Goal: Task Accomplishment & Management: Use online tool/utility

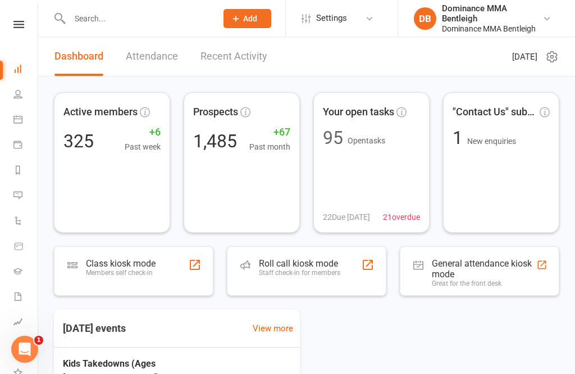
click at [26, 149] on link "Payments" at bounding box center [25, 145] width 25 height 25
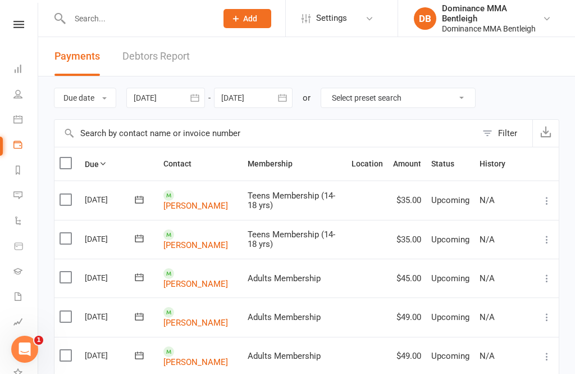
click at [27, 165] on link "Reports" at bounding box center [25, 170] width 25 height 25
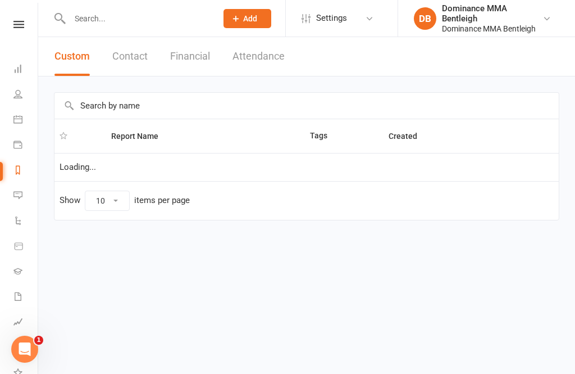
select select "100"
click at [21, 26] on icon at bounding box center [18, 24] width 11 height 7
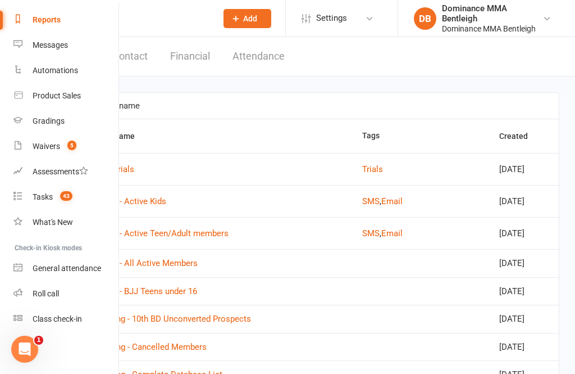
scroll to position [142, 0]
click at [75, 315] on div "Class check-in" at bounding box center [57, 318] width 49 height 9
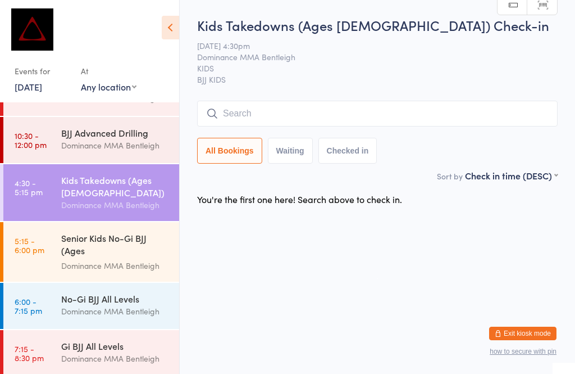
scroll to position [80, 0]
click at [99, 303] on div "No-Gi BJJ All Levels" at bounding box center [115, 298] width 108 height 12
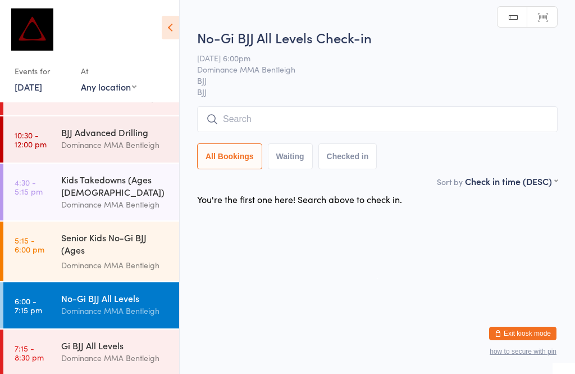
click at [298, 121] on input "search" at bounding box center [377, 119] width 361 height 26
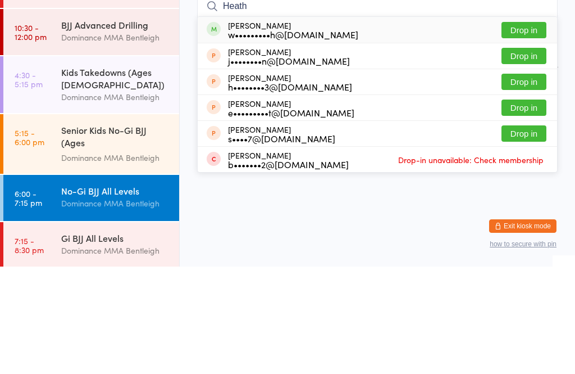
type input "Heath"
click at [525, 129] on button "Drop in" at bounding box center [524, 137] width 45 height 16
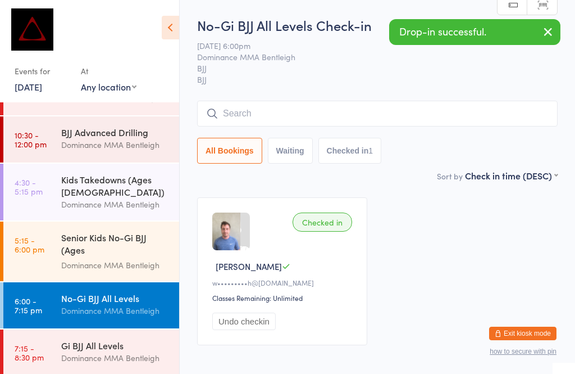
click at [122, 187] on div "Kids Takedowns (Ages [DEMOGRAPHIC_DATA])" at bounding box center [115, 185] width 108 height 25
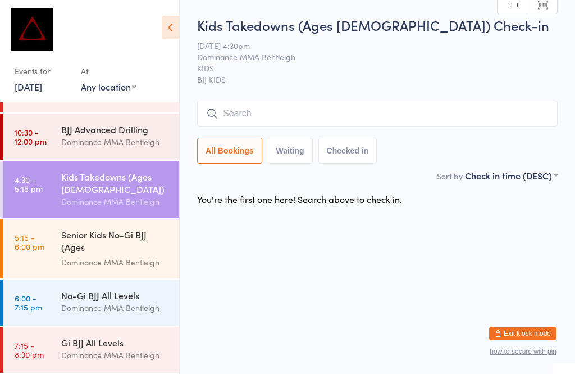
scroll to position [85, 0]
click at [93, 301] on div "No-Gi BJJ All Levels" at bounding box center [115, 295] width 108 height 12
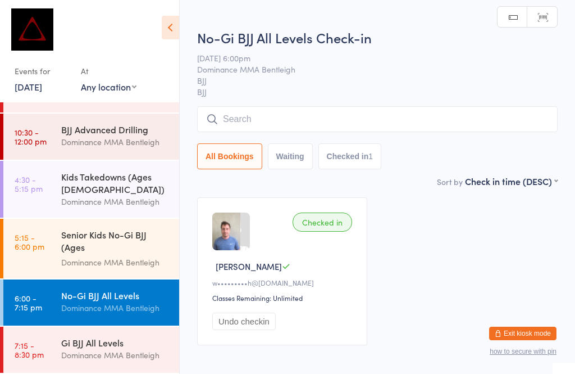
click at [247, 120] on input "search" at bounding box center [377, 119] width 361 height 26
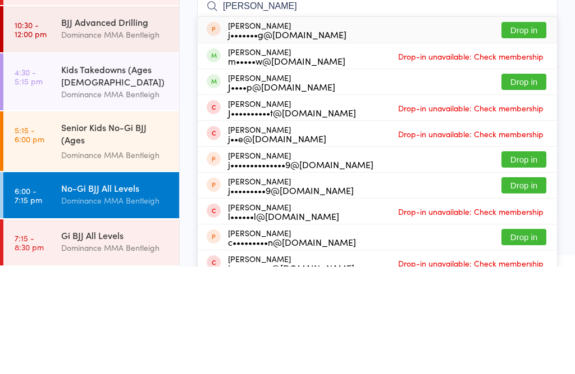
type input "[PERSON_NAME]"
click at [520, 181] on button "Drop in" at bounding box center [524, 189] width 45 height 16
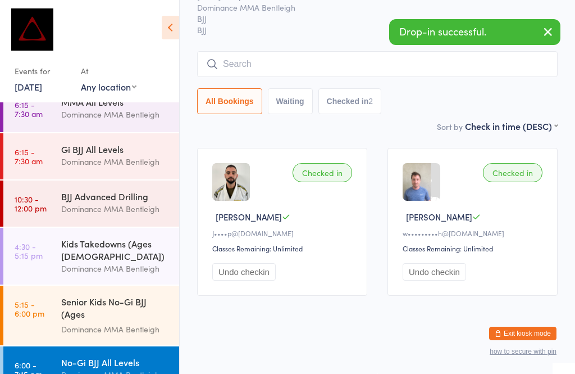
scroll to position [30, 0]
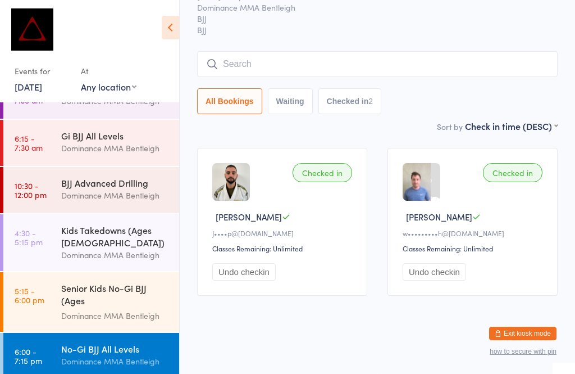
click at [105, 239] on div "Kids Takedowns (Ages [DEMOGRAPHIC_DATA])" at bounding box center [115, 236] width 108 height 25
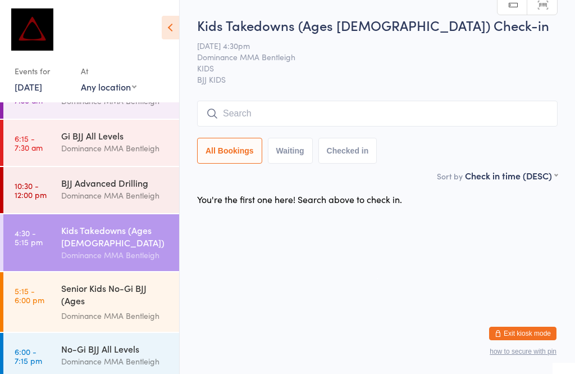
click at [107, 182] on div "BJJ Advanced Drilling" at bounding box center [115, 182] width 108 height 12
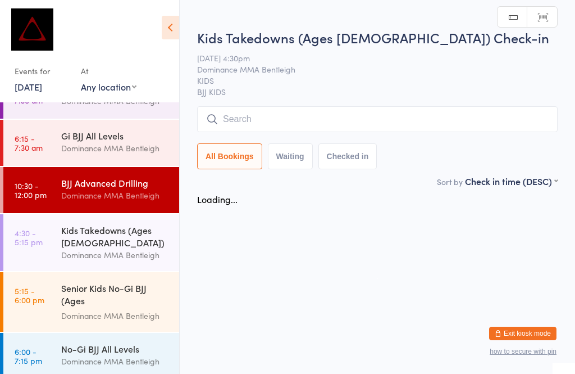
click at [117, 238] on div "Kids Takedowns (Ages [DEMOGRAPHIC_DATA])" at bounding box center [115, 236] width 108 height 25
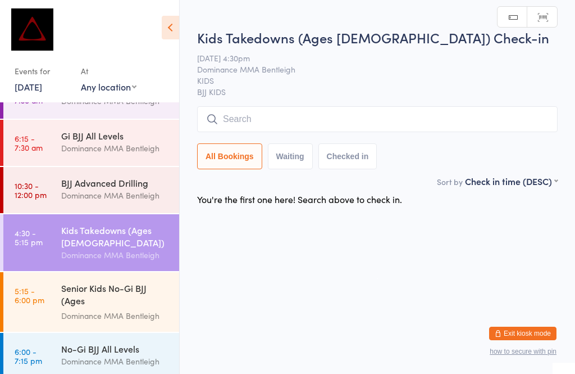
click at [465, 112] on input "search" at bounding box center [377, 119] width 361 height 26
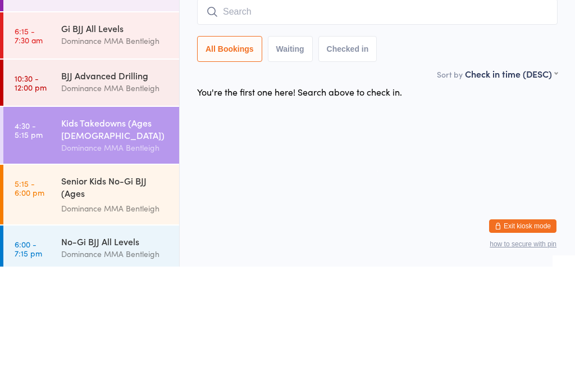
type input "F"
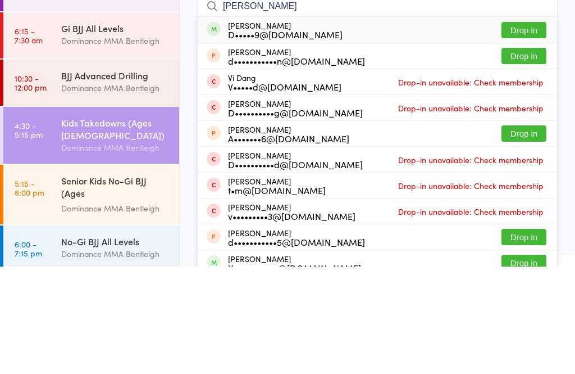
type input "[PERSON_NAME]"
click at [535, 129] on button "Drop in" at bounding box center [524, 137] width 45 height 16
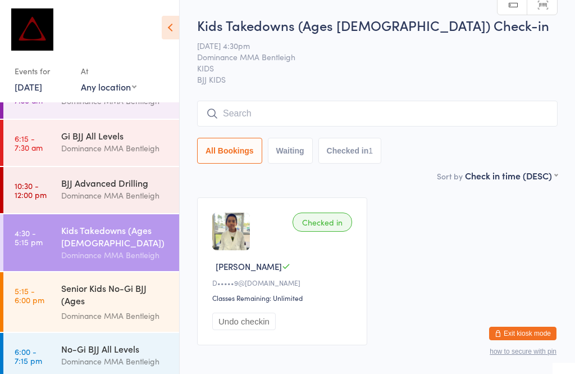
click at [47, 214] on link "4:30 - 5:15 pm Kids Takedowns (Ages [DEMOGRAPHIC_DATA]) Dominance MMA Bentleigh" at bounding box center [91, 242] width 176 height 57
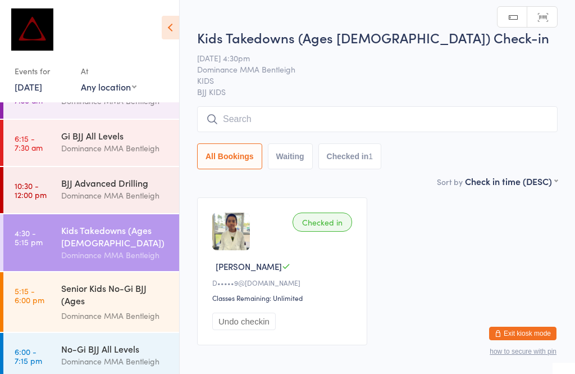
click at [51, 184] on link "10:30 - 12:00 pm BJJ Advanced Drilling Dominance MMA Bentleigh" at bounding box center [91, 190] width 176 height 46
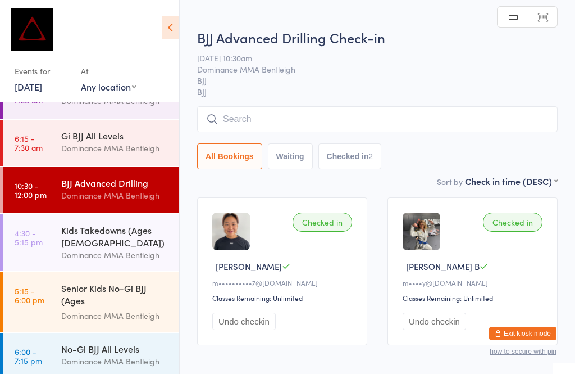
click at [34, 251] on link "4:30 - 5:15 pm Kids Takedowns (Ages [DEMOGRAPHIC_DATA]) Dominance MMA Bentleigh" at bounding box center [91, 242] width 176 height 57
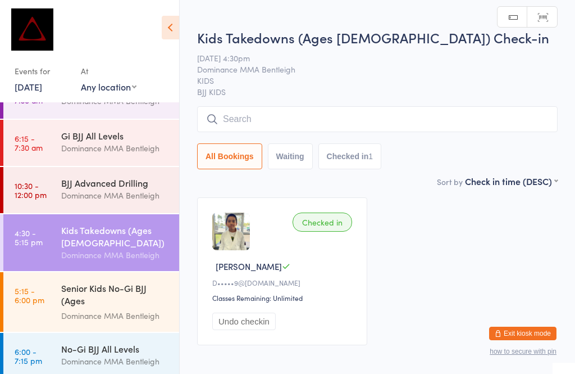
click at [290, 114] on input "search" at bounding box center [377, 119] width 361 height 26
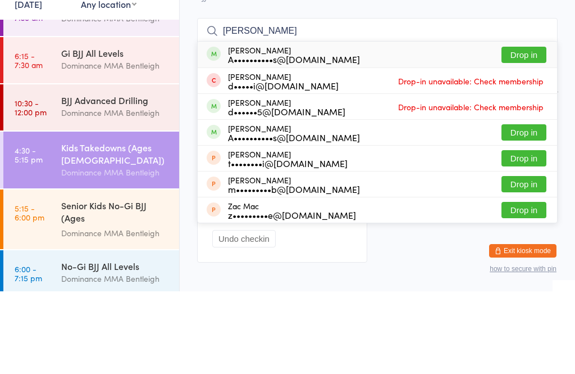
type input "[PERSON_NAME]"
click at [519, 129] on button "Drop in" at bounding box center [524, 137] width 45 height 16
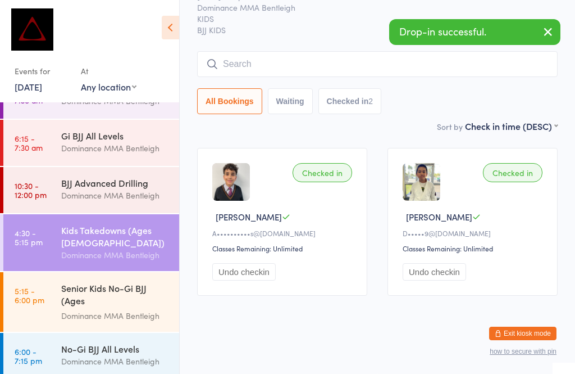
click at [242, 51] on input "search" at bounding box center [377, 64] width 361 height 26
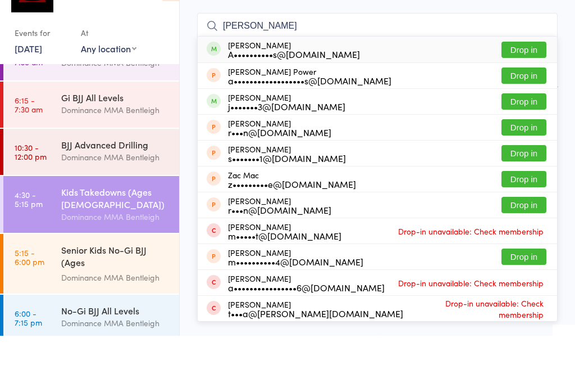
type input "[PERSON_NAME]"
click at [509, 80] on button "Drop in" at bounding box center [524, 88] width 45 height 16
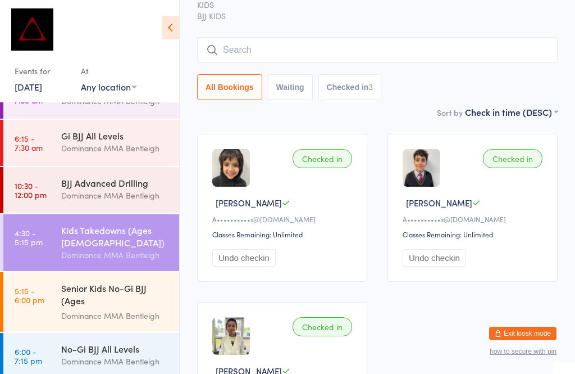
click at [484, 49] on input "search" at bounding box center [377, 50] width 361 height 26
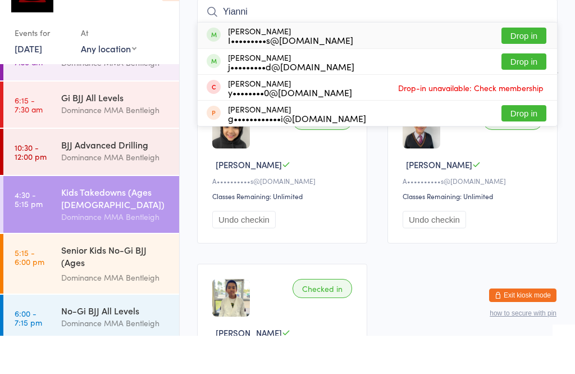
type input "Yianni"
click at [513, 66] on button "Drop in" at bounding box center [524, 74] width 45 height 16
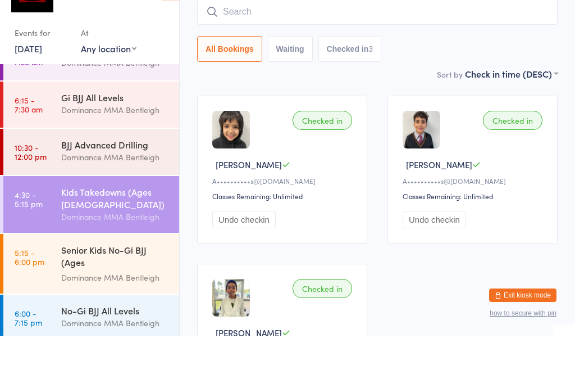
scroll to position [102, 0]
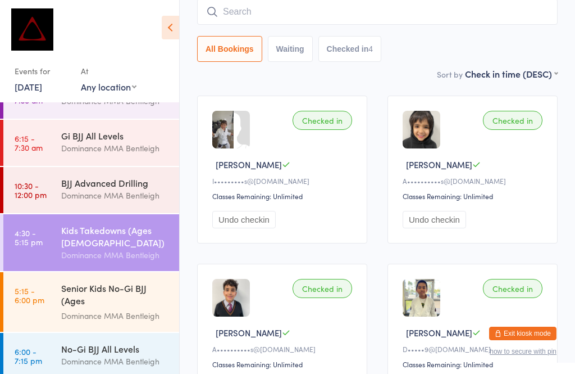
click at [379, 15] on input "search" at bounding box center [377, 12] width 361 height 26
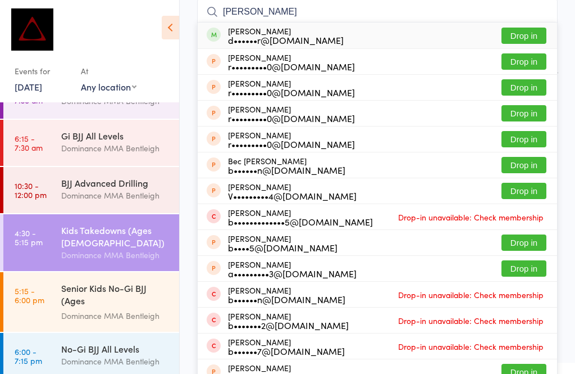
type input "[PERSON_NAME]"
click at [514, 37] on button "Drop in" at bounding box center [524, 36] width 45 height 16
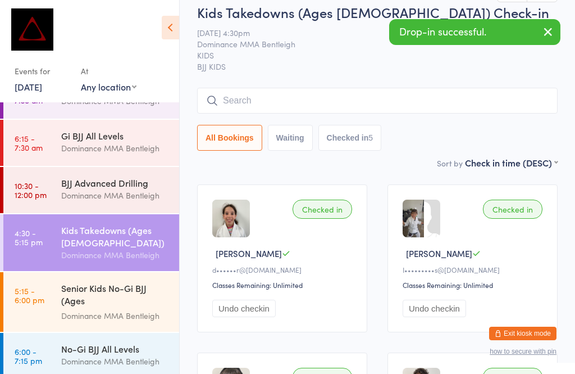
scroll to position [0, 0]
